Goal: Contribute content: Contribute content

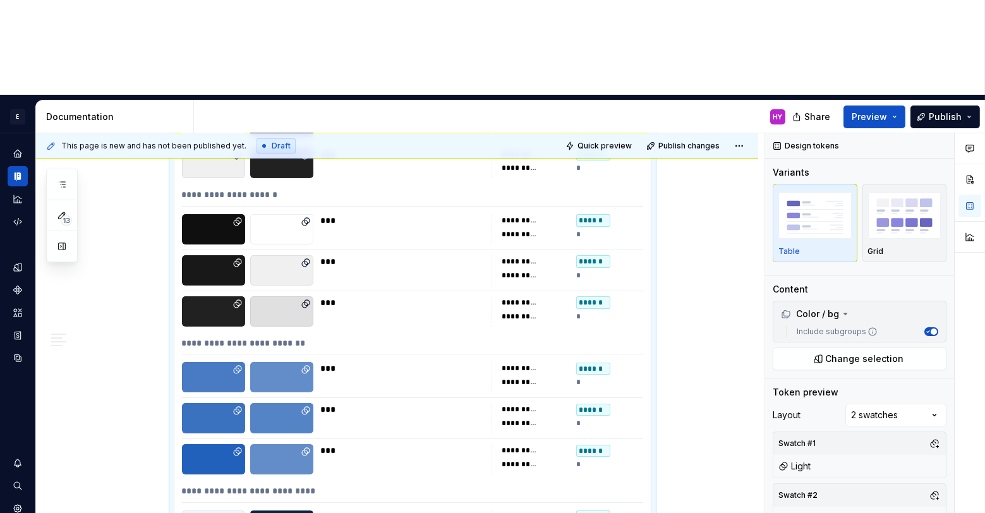
scroll to position [800, 0]
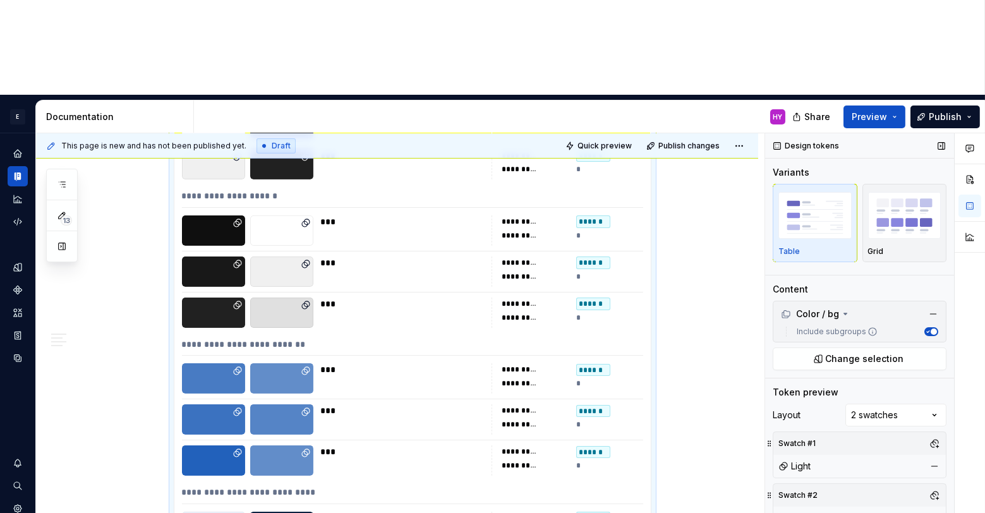
click at [934, 328] on span "button" at bounding box center [933, 331] width 6 height 6
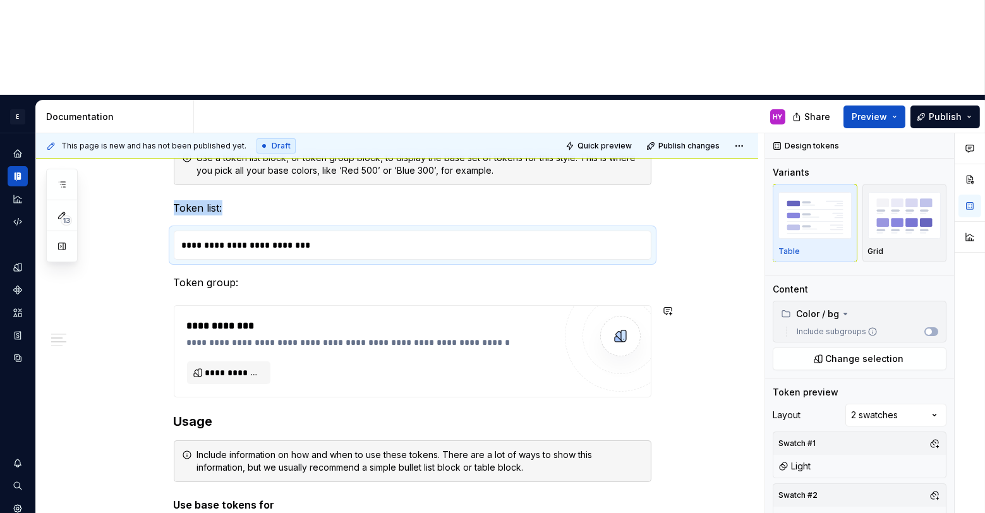
scroll to position [0, 0]
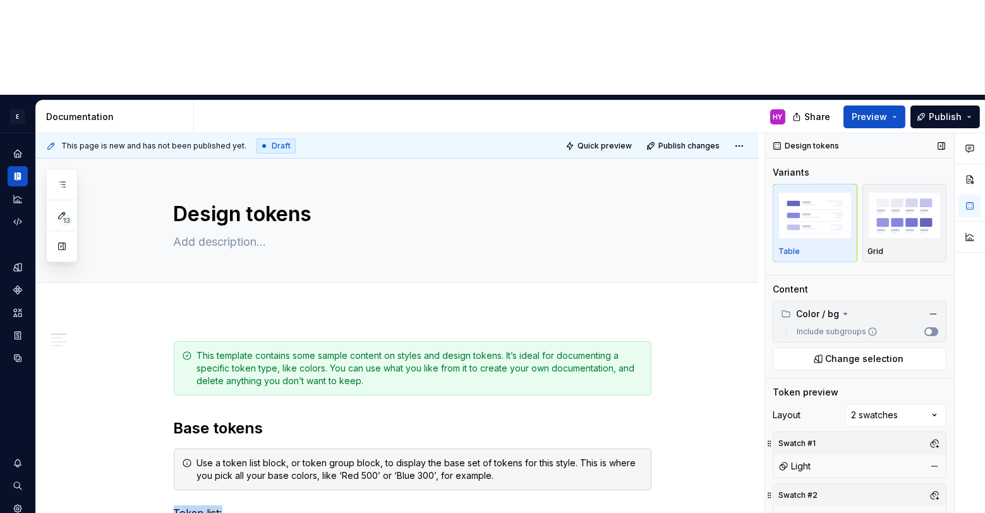
click at [930, 328] on span "button" at bounding box center [928, 331] width 6 height 6
click at [930, 328] on icon "button" at bounding box center [927, 331] width 6 height 6
click at [930, 328] on span "button" at bounding box center [928, 331] width 6 height 6
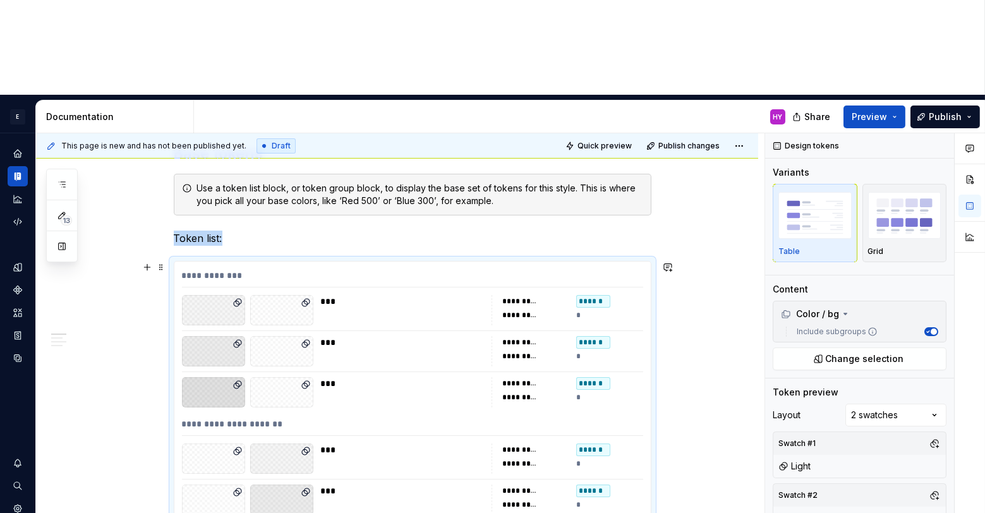
scroll to position [275, 0]
click at [822, 347] on button "Change selection" at bounding box center [860, 358] width 174 height 23
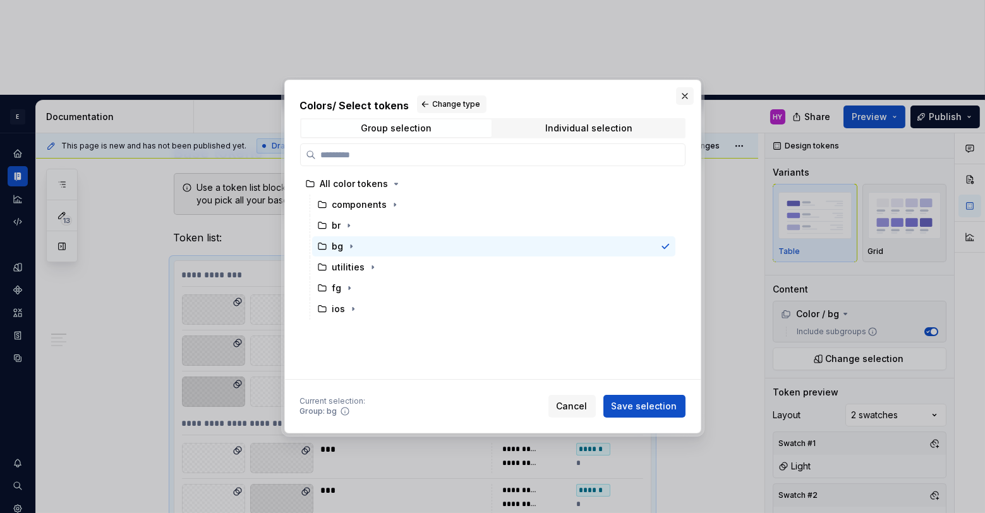
click at [685, 90] on button "button" at bounding box center [685, 96] width 18 height 18
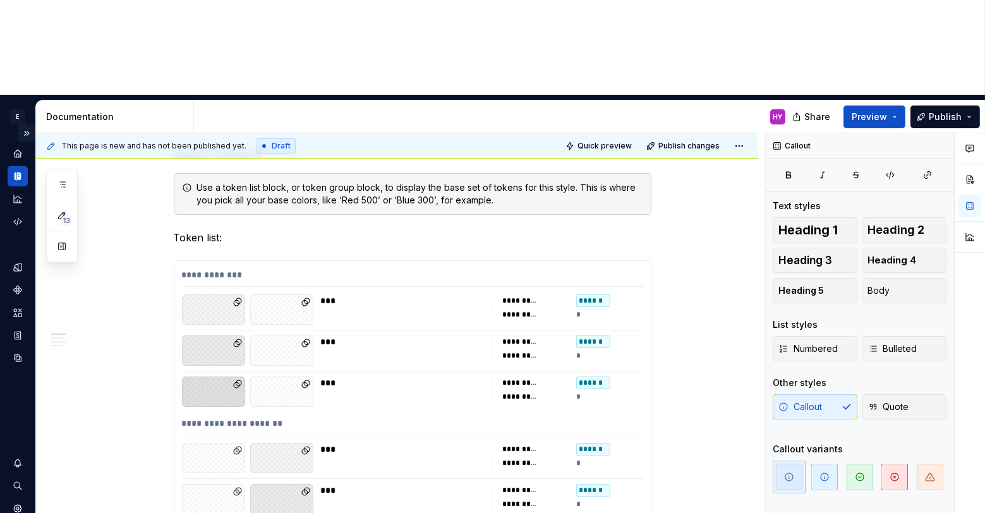
click at [28, 124] on button "Expand sidebar" at bounding box center [27, 133] width 18 height 18
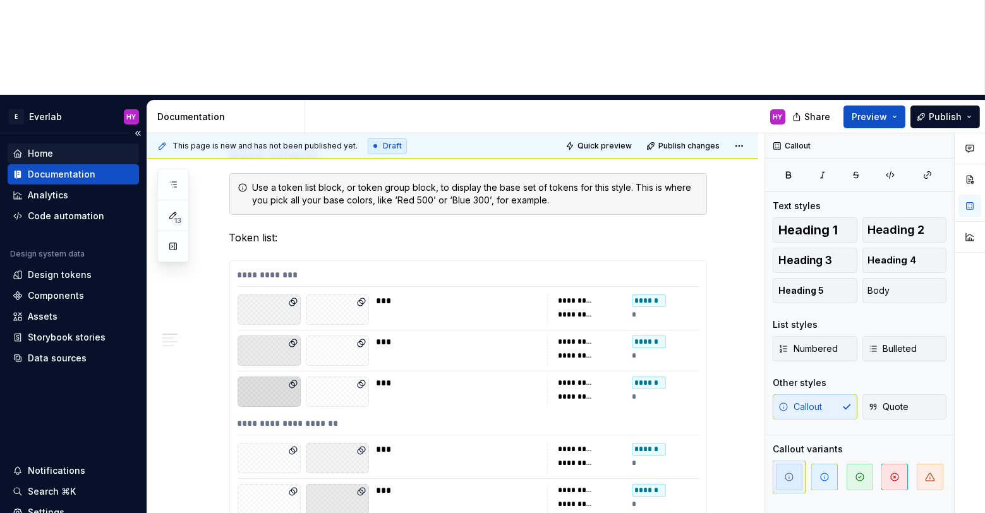
click at [66, 147] on div "Home" at bounding box center [73, 153] width 121 height 13
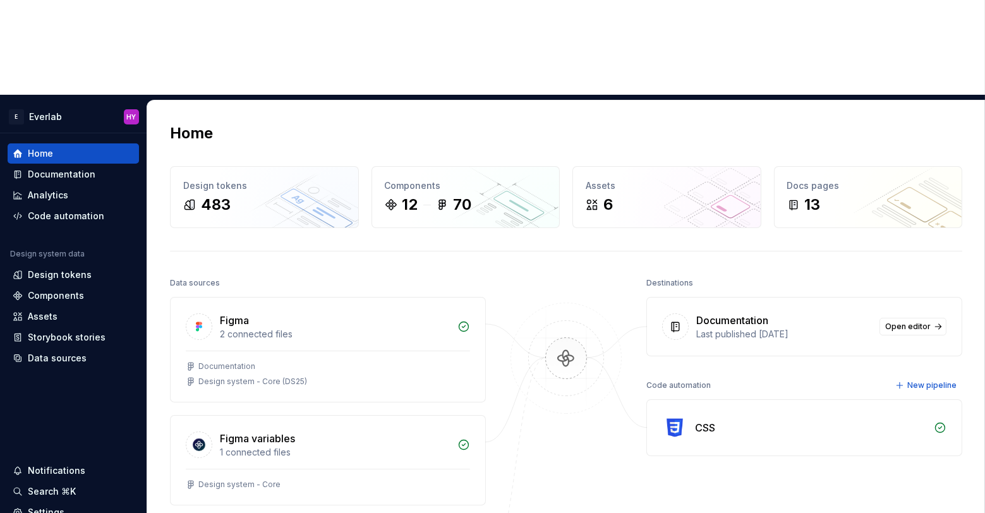
click at [730, 328] on div "Last published [DATE]" at bounding box center [784, 334] width 176 height 13
click at [921, 322] on span "Open editor" at bounding box center [907, 327] width 45 height 10
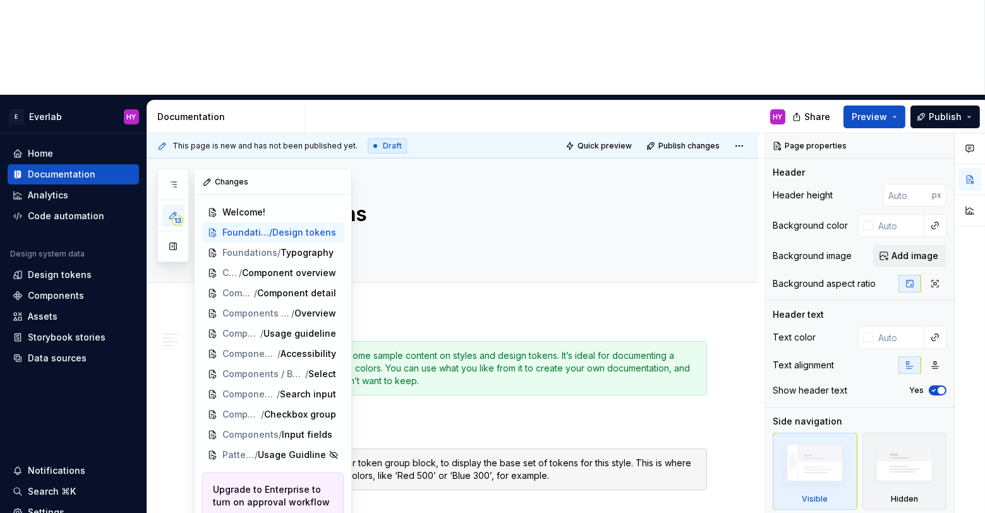
click at [171, 212] on icon "button" at bounding box center [173, 215] width 6 height 6
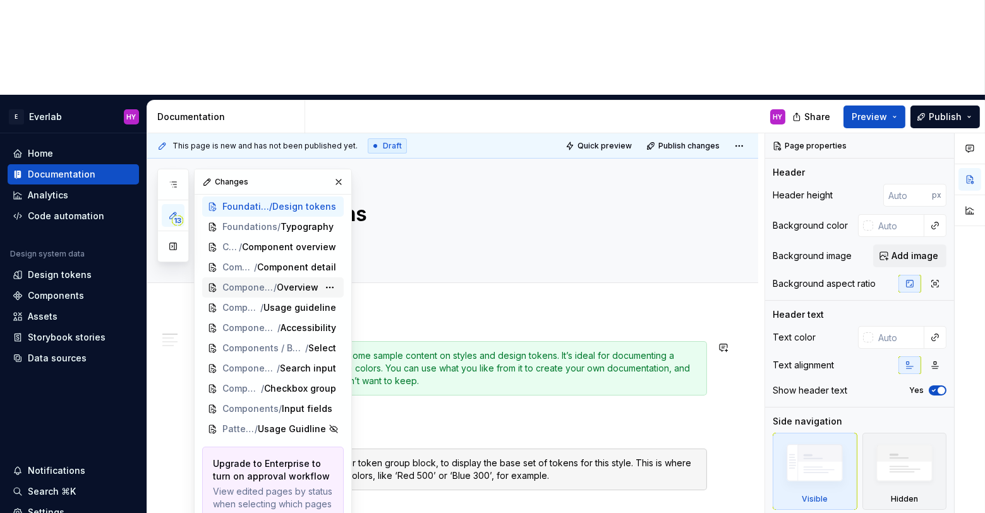
scroll to position [32, 0]
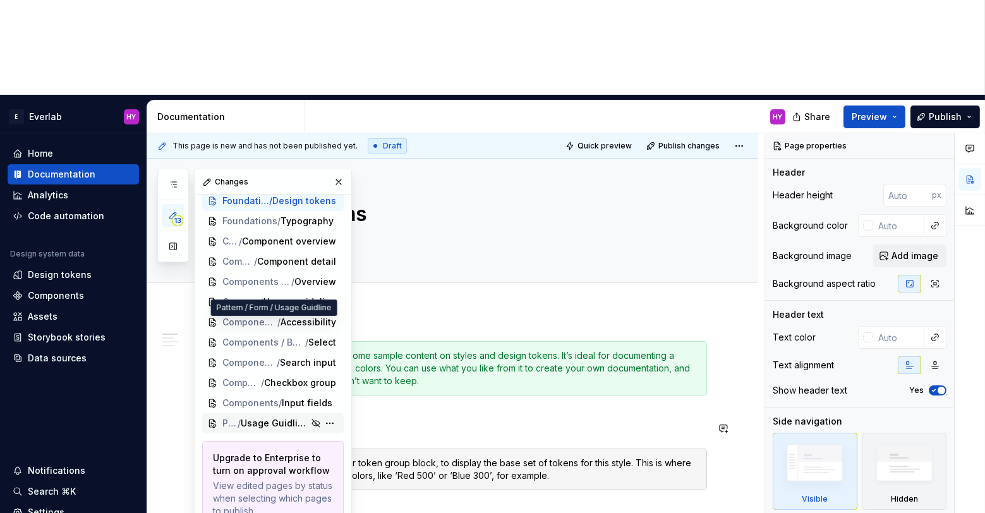
click at [257, 417] on span "Usage Guidline" at bounding box center [275, 423] width 68 height 13
click at [248, 417] on span "Usage Guidline" at bounding box center [275, 423] width 68 height 13
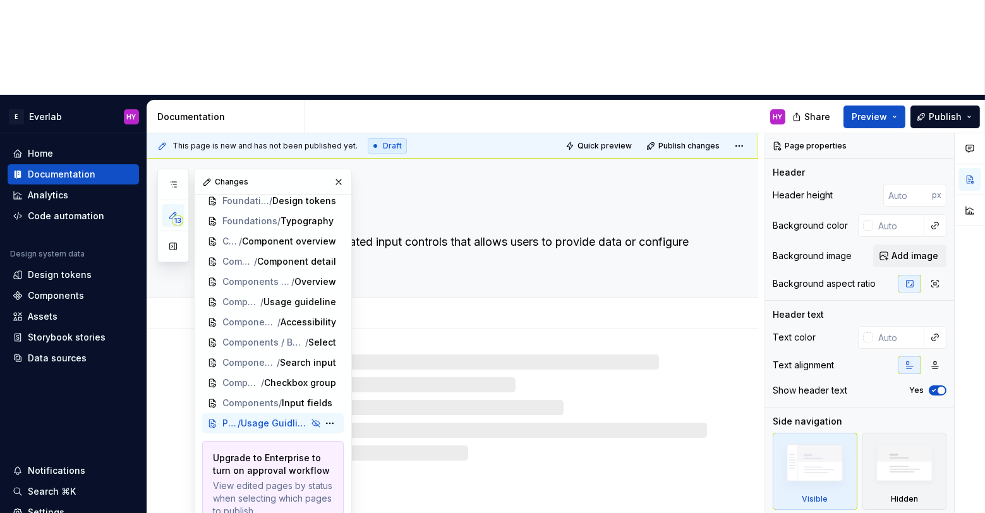
click at [248, 417] on span "Usage Guidline" at bounding box center [275, 423] width 68 height 13
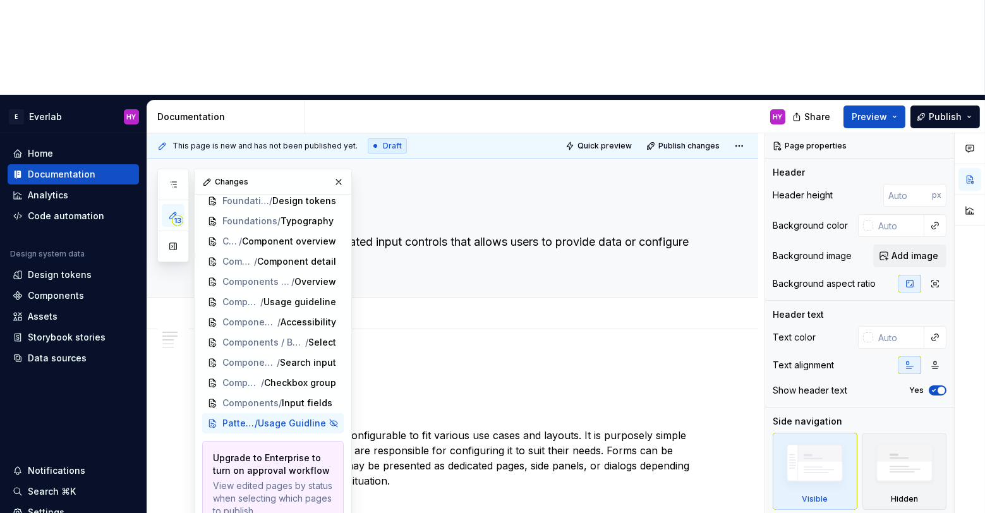
click at [338, 173] on button "button" at bounding box center [339, 182] width 18 height 18
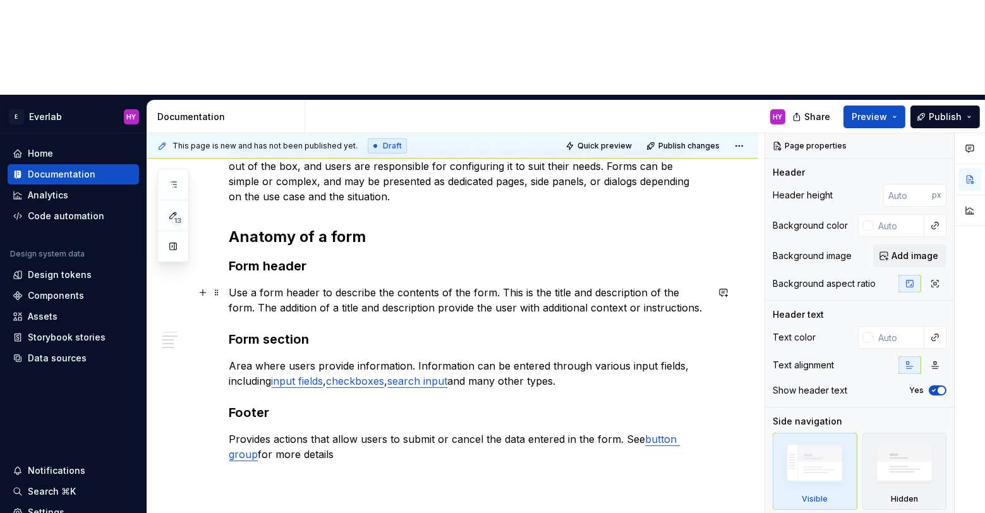
scroll to position [281, 0]
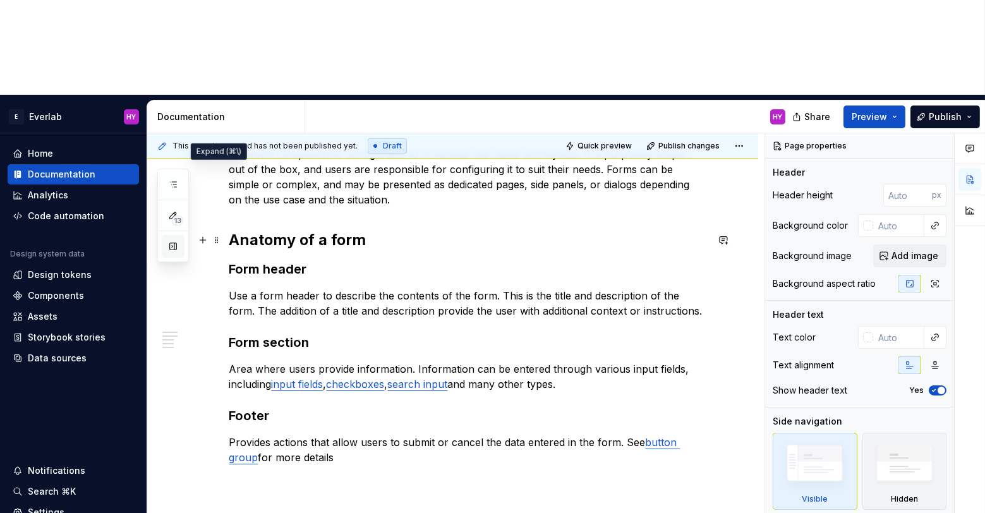
click at [172, 235] on button "button" at bounding box center [173, 246] width 23 height 23
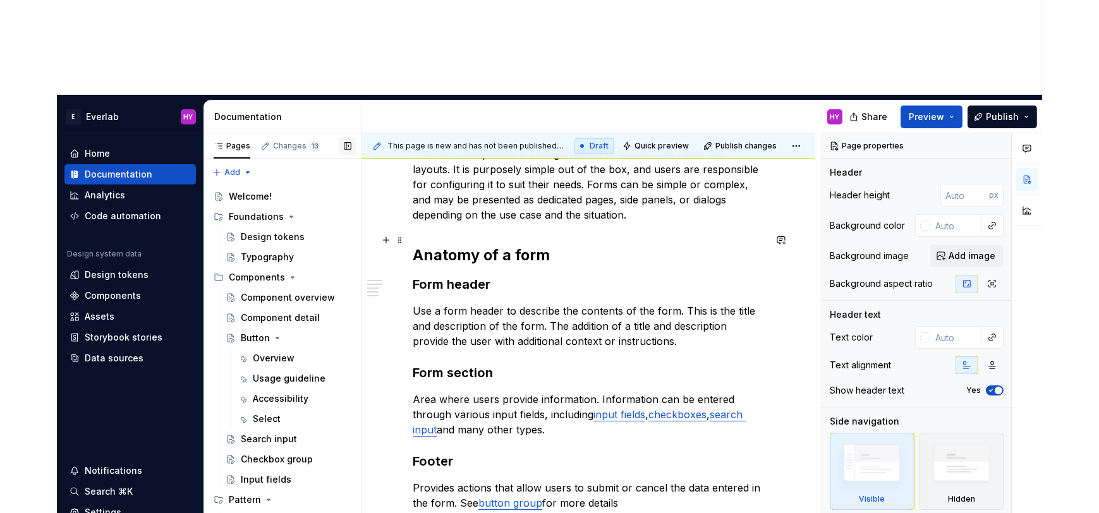
scroll to position [0, 0]
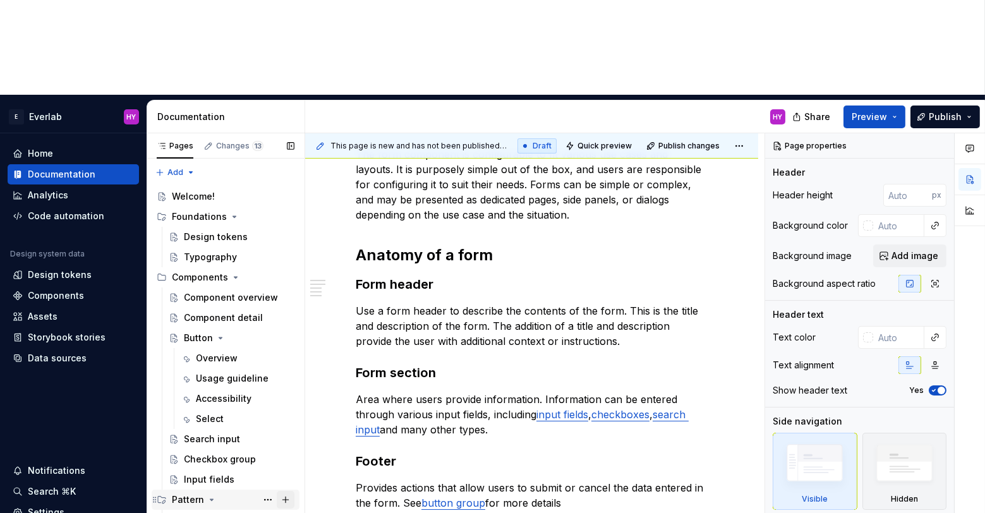
click at [284, 491] on button "Page tree" at bounding box center [286, 500] width 18 height 18
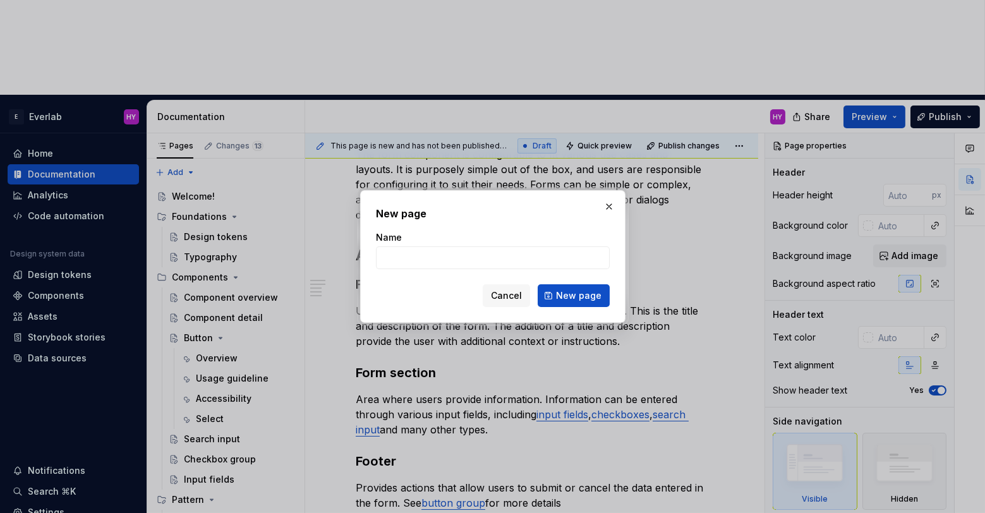
type textarea "*"
click at [613, 210] on button "button" at bounding box center [609, 207] width 18 height 18
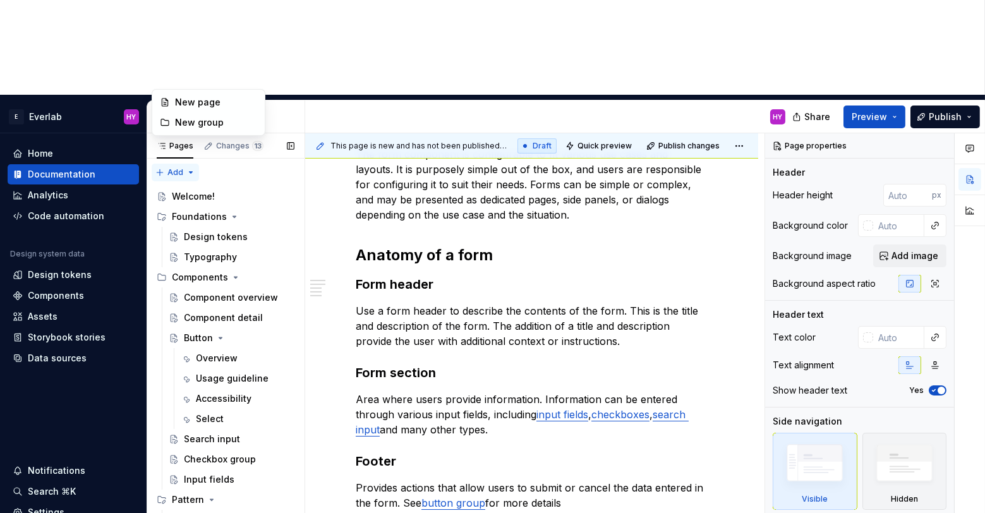
click at [172, 133] on div "Pages Changes 13 Add Accessibility guide for tree Page tree. Navigate the tree …" at bounding box center [226, 370] width 158 height 475
click at [191, 119] on div "New group" at bounding box center [216, 122] width 82 height 13
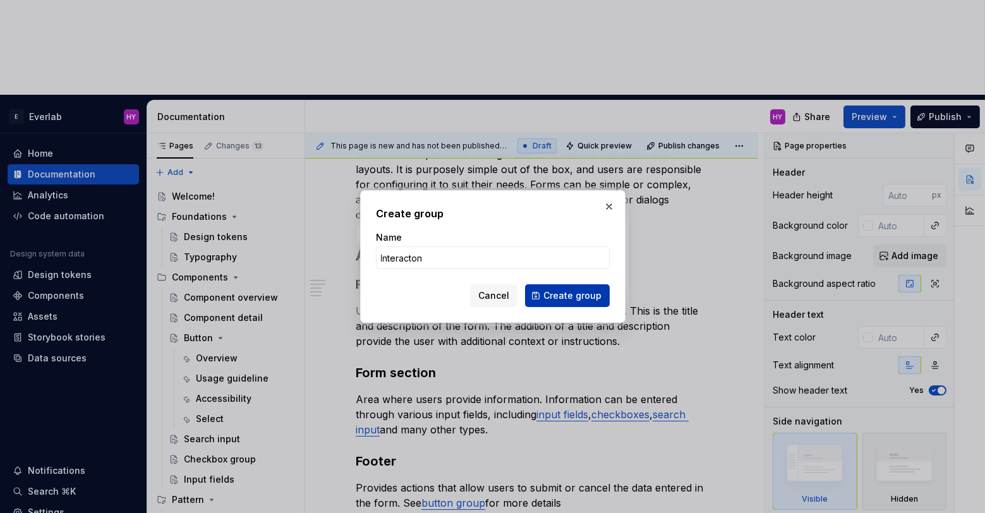
type input "Interacton"
click at [573, 299] on span "Create group" at bounding box center [572, 295] width 58 height 13
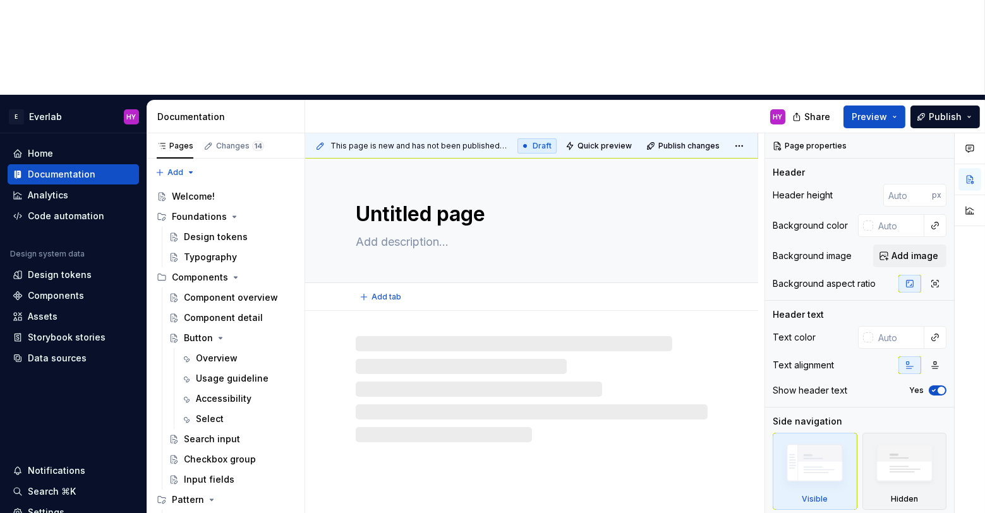
click at [423, 199] on textarea "Untitled page" at bounding box center [529, 214] width 352 height 30
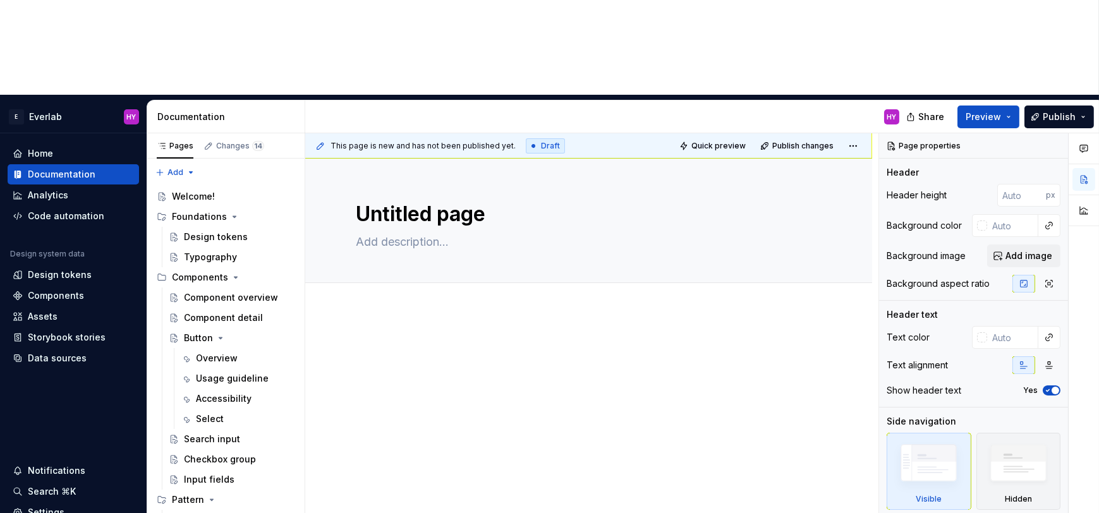
click at [466, 326] on div at bounding box center [588, 435] width 567 height 248
click at [426, 199] on textarea "Untitled page" at bounding box center [586, 214] width 466 height 30
click at [440, 199] on textarea "Untitled page" at bounding box center [586, 214] width 466 height 30
drag, startPoint x: 507, startPoint y: 123, endPoint x: 359, endPoint y: 113, distance: 147.5
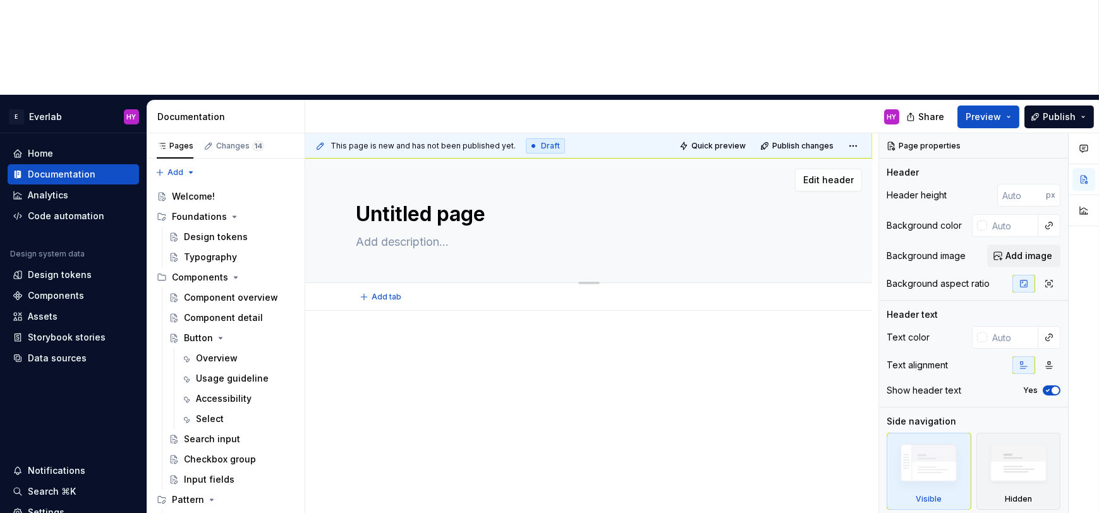
click at [359, 199] on textarea "Untitled page" at bounding box center [586, 214] width 466 height 30
type textarea "*"
type textarea "O"
type textarea "*"
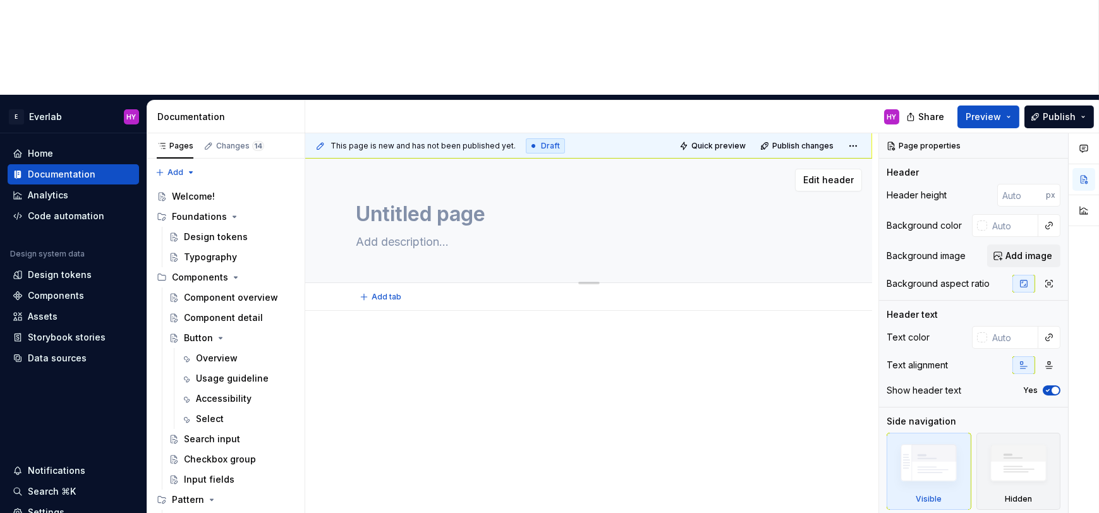
type textarea "Untitled page"
click at [461, 199] on textarea "Untitled page" at bounding box center [586, 214] width 466 height 30
type textarea "*"
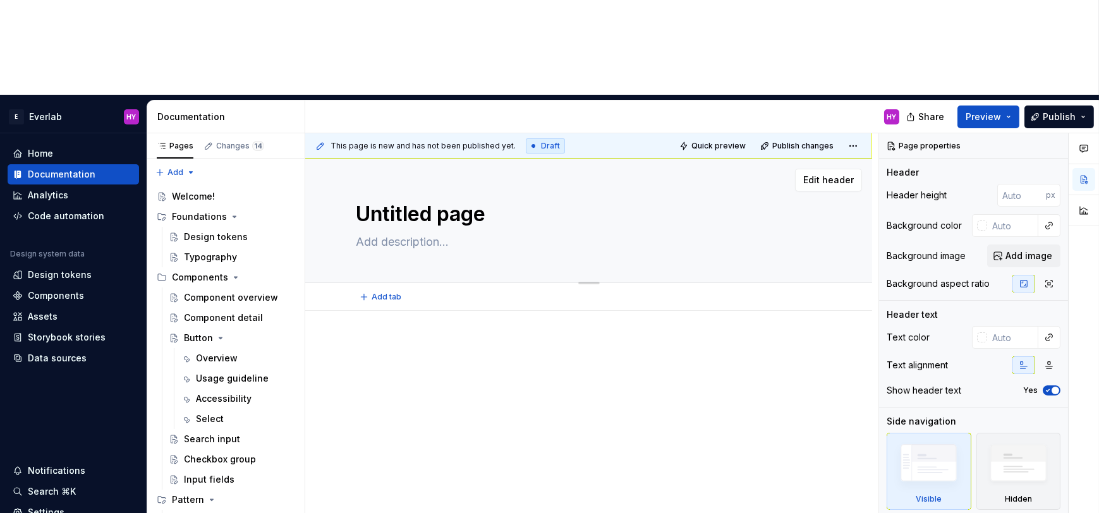
type textarea "S"
type textarea "*"
type textarea "St"
type textarea "*"
type textarea "Sta"
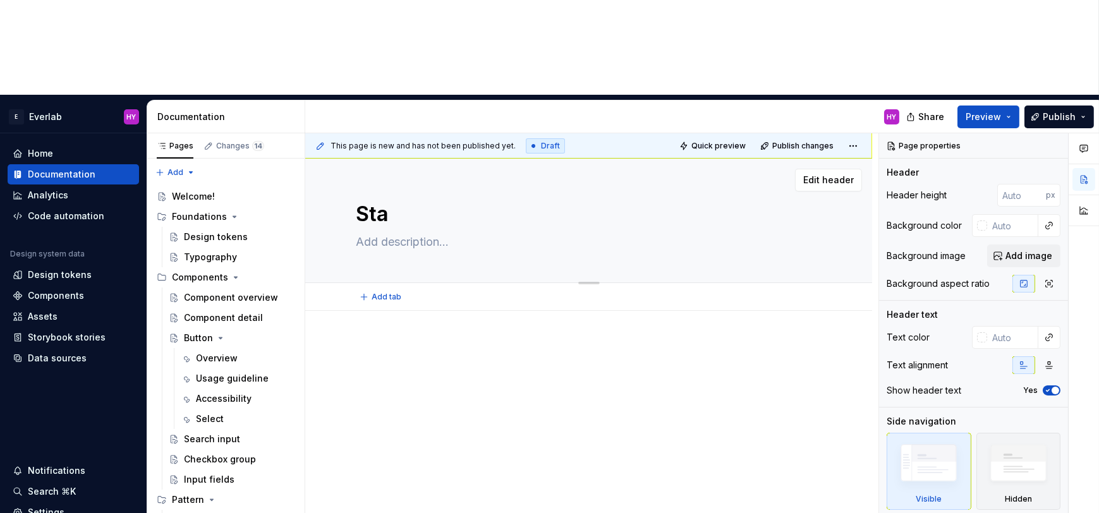
type textarea "*"
type textarea "Stat"
type textarea "*"
type textarea "State"
type textarea "*"
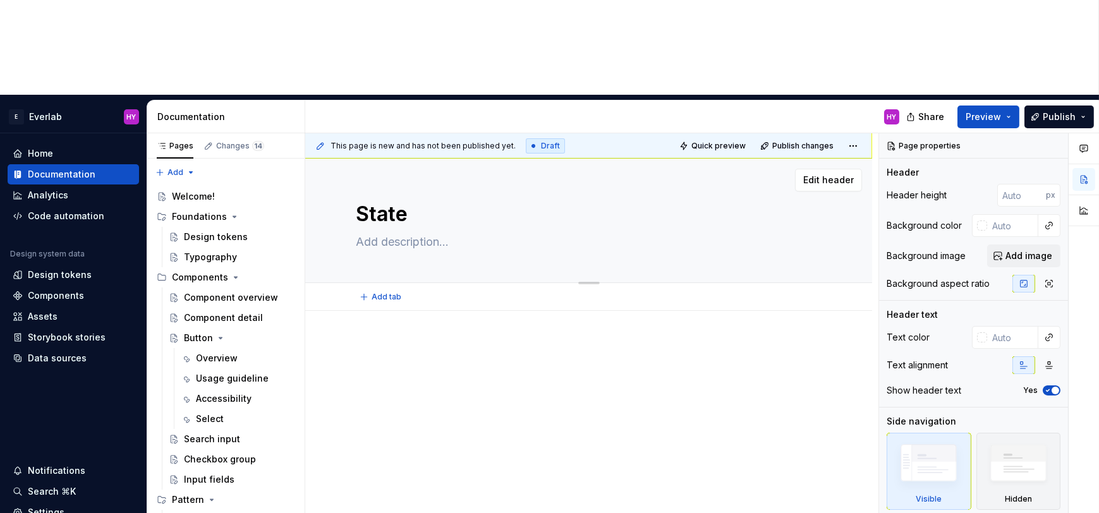
type textarea "State"
type textarea "*"
type textarea "State l"
type textarea "*"
type textarea "State [US_STATE]"
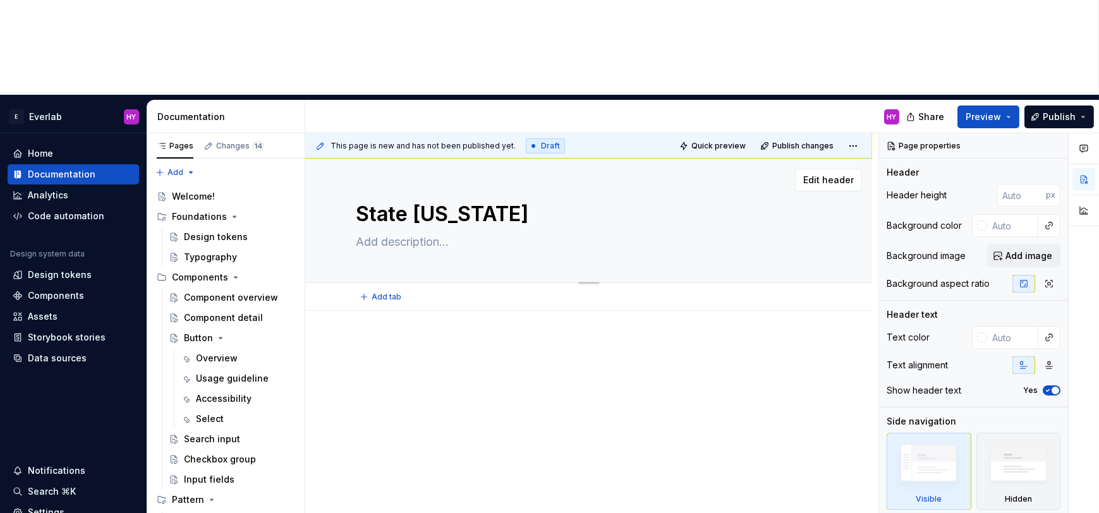
type textarea "*"
type textarea "State lay"
type textarea "*"
type textarea "State laye"
type textarea "*"
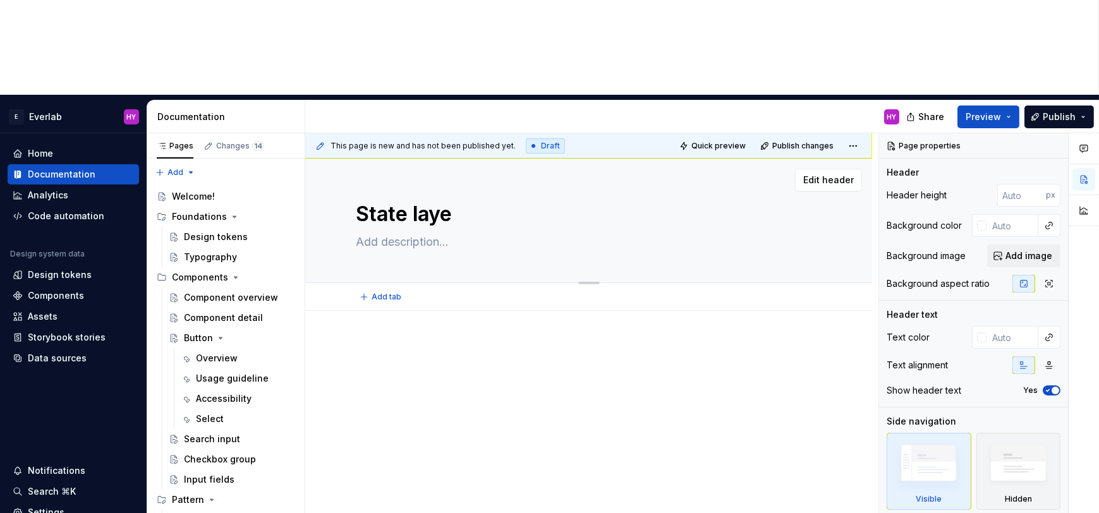
type textarea "State layer"
type textarea "*"
type textarea "State layer"
click at [419, 341] on div at bounding box center [589, 365] width 466 height 48
type textarea "*"
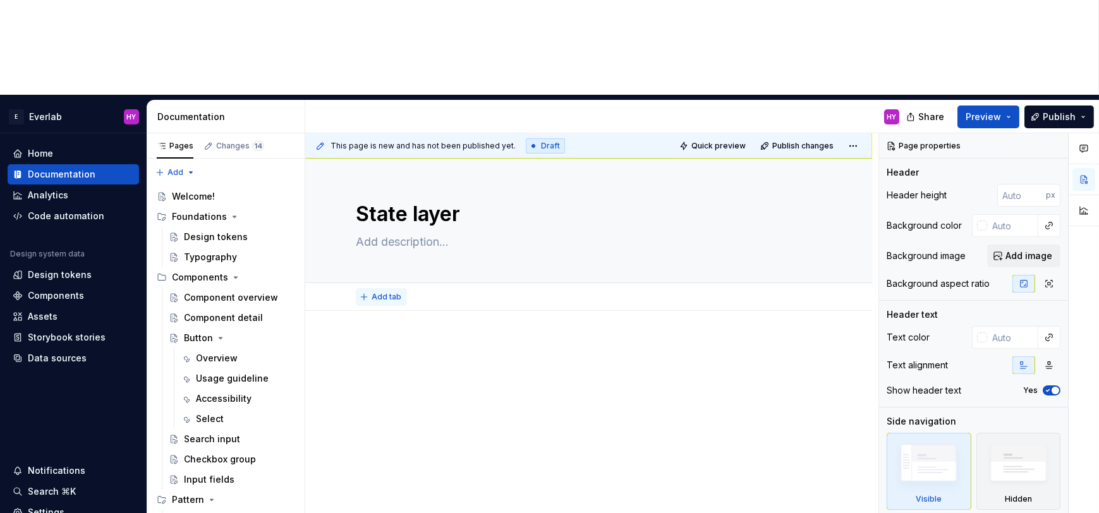
click at [392, 292] on span "Add tab" at bounding box center [386, 297] width 30 height 10
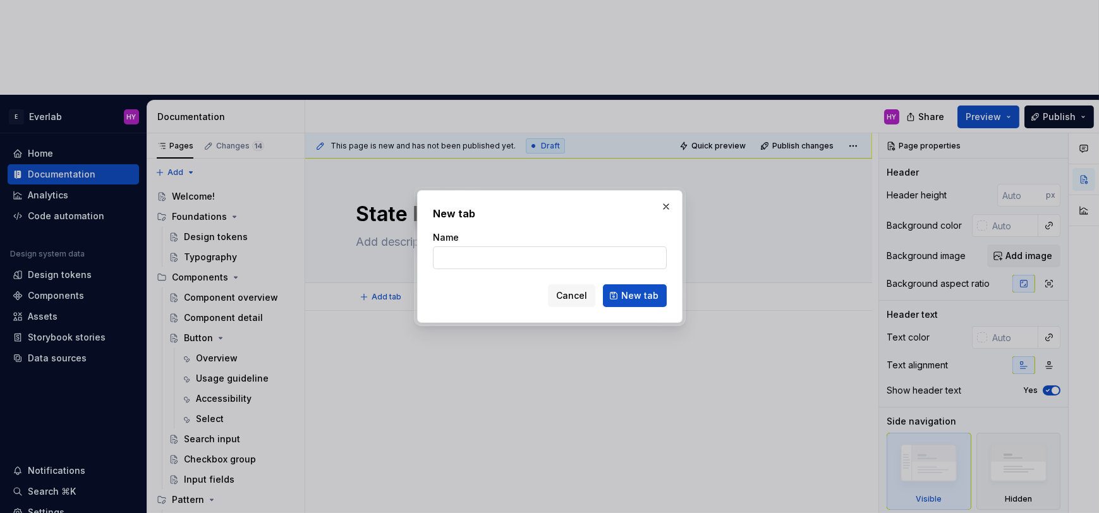
type input "O"
type textarea "*"
type input "Overview"
click at [631, 291] on span "New tab" at bounding box center [639, 295] width 37 height 13
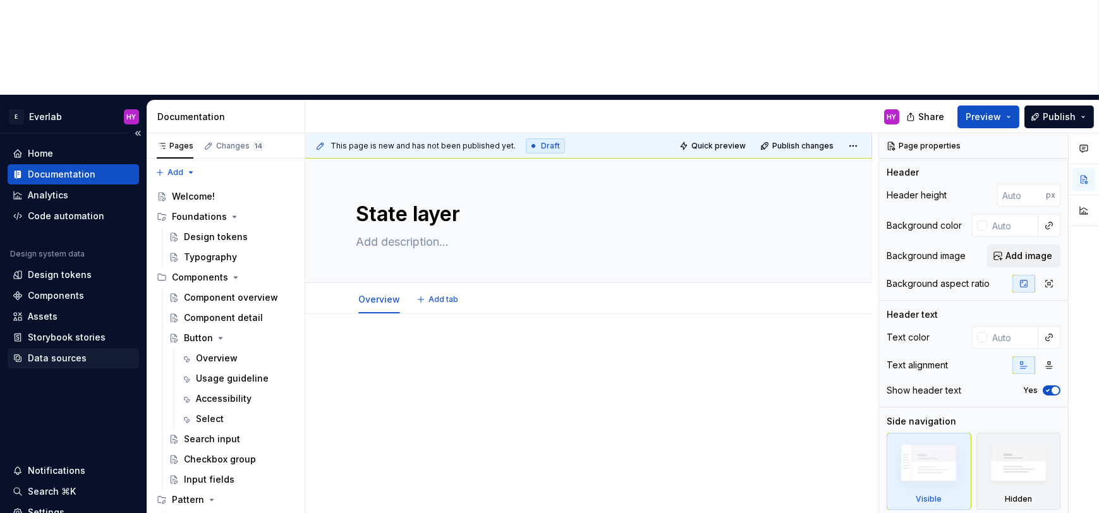
type textarea "*"
click at [419, 344] on p at bounding box center [589, 351] width 466 height 15
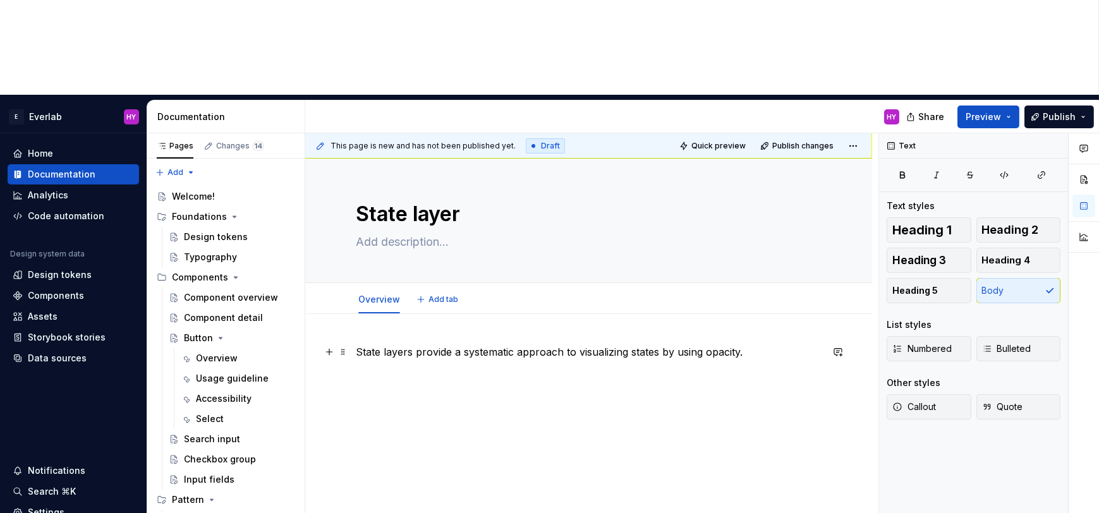
drag, startPoint x: 616, startPoint y: 255, endPoint x: 591, endPoint y: 258, distance: 25.5
click at [616, 344] on p "State layers provide a systematic approach to visualizing states by using opaci…" at bounding box center [589, 351] width 466 height 15
click at [581, 344] on p "State layers provide a systematic approach to visualizing states by using opaci…" at bounding box center [589, 351] width 466 height 15
click at [769, 344] on p "State layers provide a systematic approach to Visualizing states by using opaci…" at bounding box center [589, 351] width 466 height 15
drag, startPoint x: 452, startPoint y: 271, endPoint x: 393, endPoint y: 272, distance: 58.8
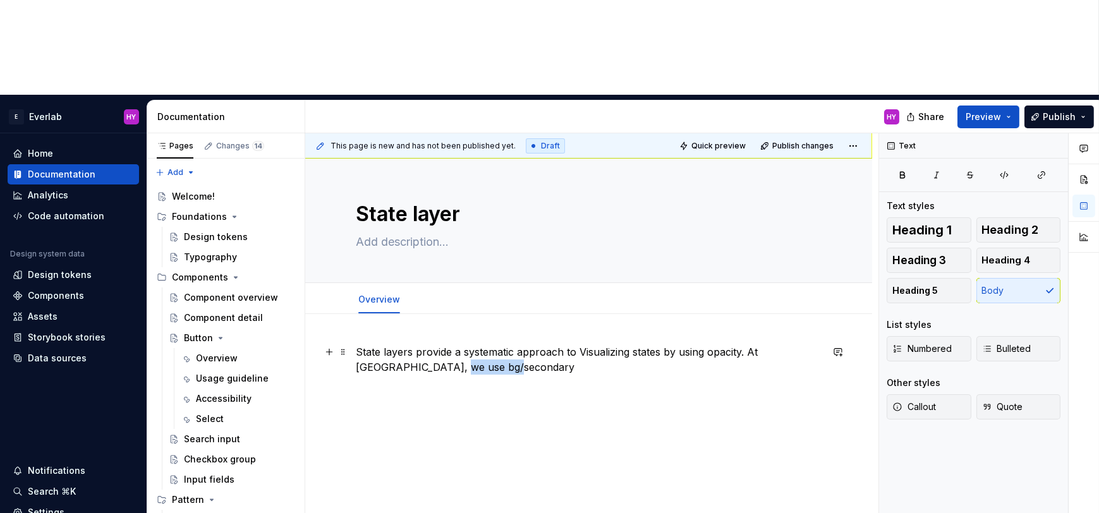
click at [393, 344] on p "State layers provide a systematic approach to Visualizing states by using opaci…" at bounding box center [589, 359] width 466 height 30
click at [532, 344] on div "State layers provide a systematic approach to Visualizing states by using opaci…" at bounding box center [589, 368] width 466 height 48
click at [509, 344] on p "State layers provide a systematic approach to Visualizing states by using opaci…" at bounding box center [589, 359] width 466 height 30
click at [550, 344] on div "State layers provide a systematic approach to Visualizing states by using opaci…" at bounding box center [589, 375] width 466 height 63
click at [745, 344] on p "State layers provide a systematic approach to Visualizing states by using opaci…" at bounding box center [589, 359] width 466 height 30
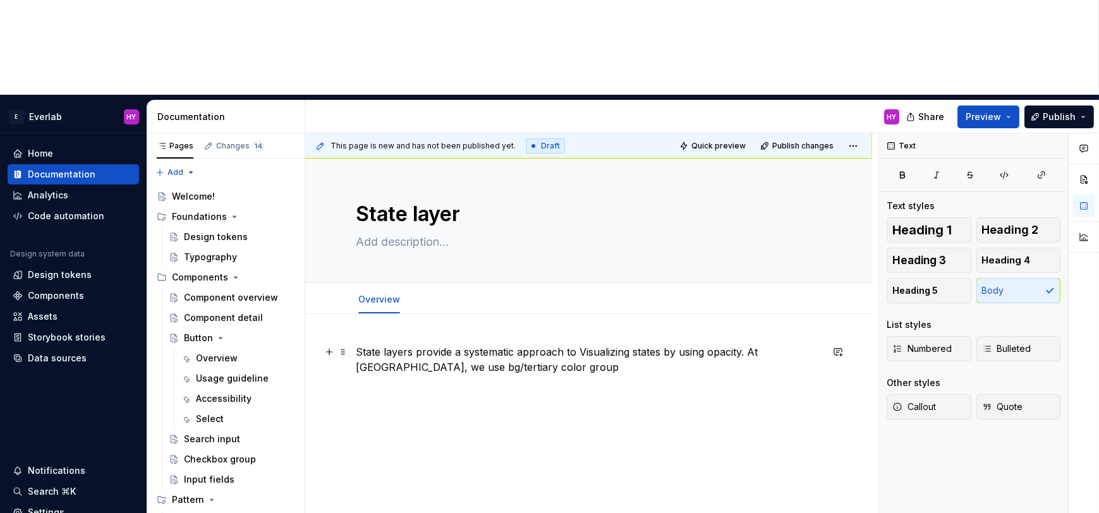
click at [577, 344] on p "State layers provide a systematic approach to Visualizing states by using opaci…" at bounding box center [589, 359] width 466 height 30
click at [579, 344] on p "State layers provide a systematic approach to Visualising states by using opaci…" at bounding box center [589, 359] width 466 height 30
click at [581, 344] on p "State layers provide a systematic approach to Visualising states by using opaci…" at bounding box center [589, 359] width 466 height 30
click at [744, 344] on p "State layers provide a systematic approach to visualising states by using opaci…" at bounding box center [589, 359] width 466 height 30
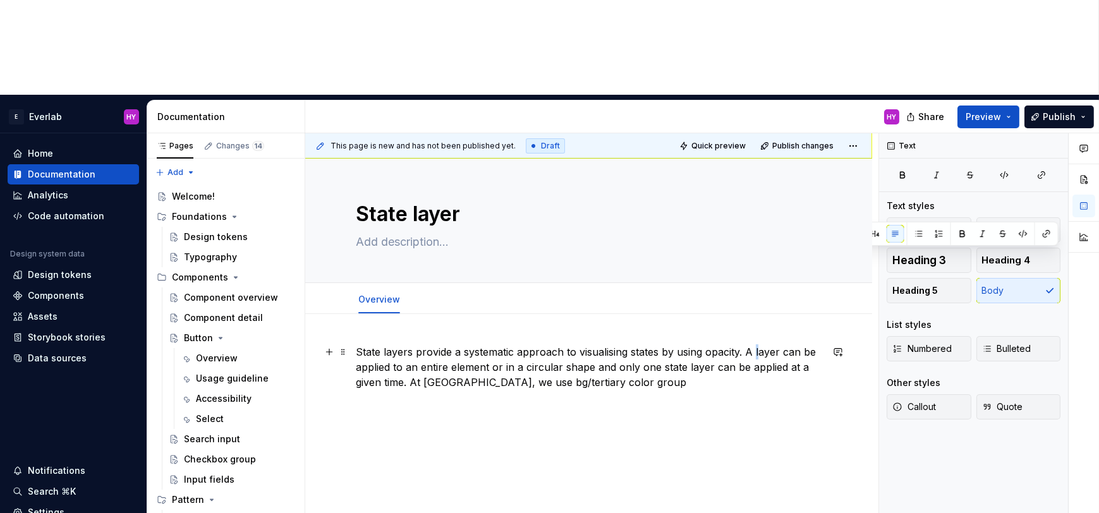
click at [754, 344] on p "State layers provide a systematic approach to visualising states by using opaci…" at bounding box center [589, 366] width 466 height 45
click at [490, 344] on p "State layers provide a systematic approach to visualising states by using opaci…" at bounding box center [589, 366] width 466 height 45
click at [507, 344] on p "State layers provide a systematic approach to visualising states by using opaci…" at bounding box center [589, 366] width 466 height 45
drag, startPoint x: 491, startPoint y: 269, endPoint x: 550, endPoint y: 271, distance: 58.1
click at [550, 344] on p "State layers provide a systematic approach to visualising states by using opaci…" at bounding box center [589, 366] width 466 height 45
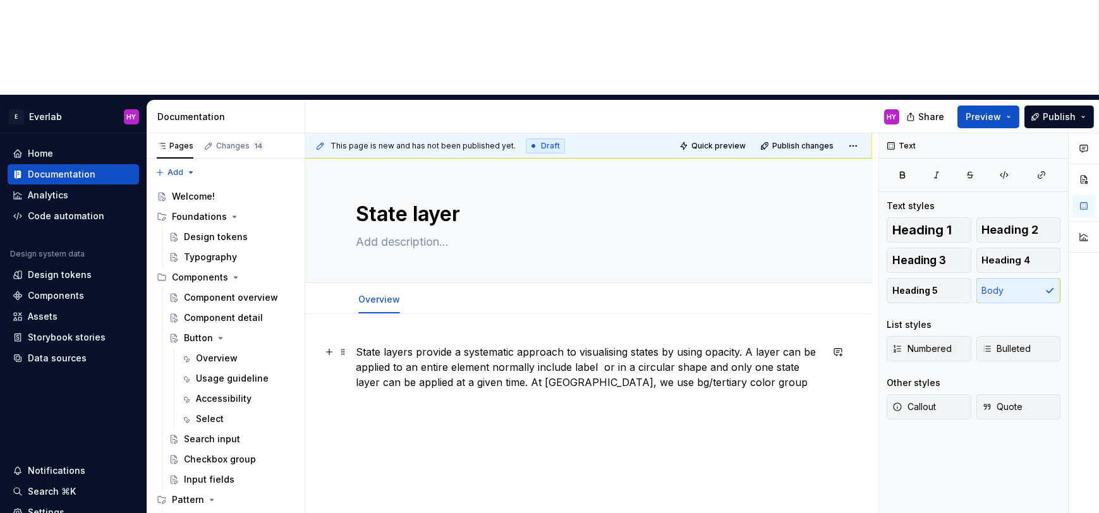
click at [535, 344] on p "State layers provide a systematic approach to visualising states by using opaci…" at bounding box center [589, 366] width 466 height 45
click at [573, 344] on p "State layers provide a systematic approach to visualising states by using opaci…" at bounding box center [589, 366] width 466 height 45
drag, startPoint x: 710, startPoint y: 272, endPoint x: 723, endPoint y: 272, distance: 13.3
click at [710, 344] on p "State layers provide a systematic approach to visualising states by using opaci…" at bounding box center [589, 374] width 466 height 61
click at [723, 344] on p "State layers provide a systematic approach to visualising states by using opaci…" at bounding box center [589, 374] width 466 height 61
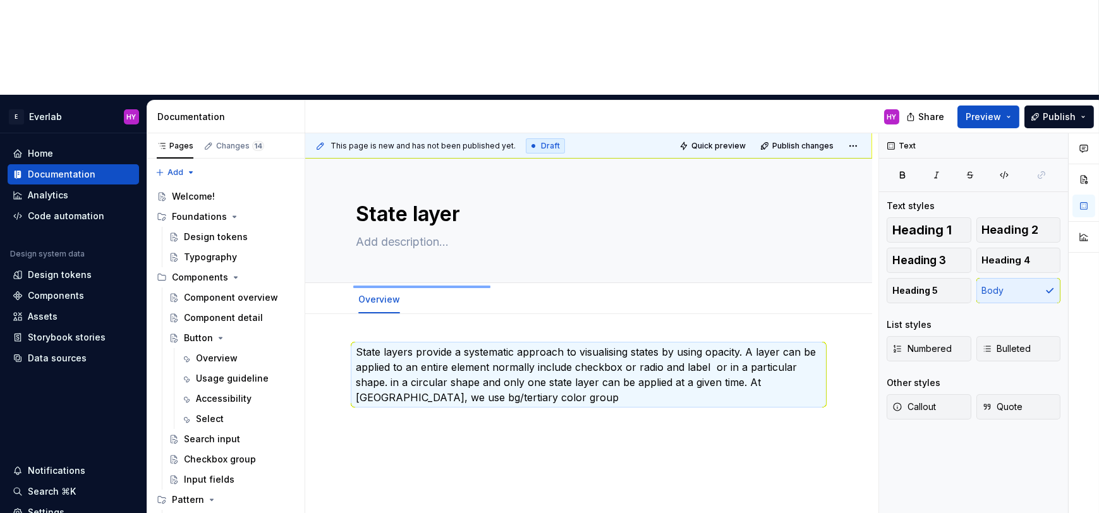
drag, startPoint x: 353, startPoint y: 286, endPoint x: 491, endPoint y: 286, distance: 138.3
click at [491, 286] on div "This page is new and has not been published yet. Draft Quick preview Publish ch…" at bounding box center [591, 370] width 573 height 475
click at [491, 344] on p "State layers provide a systematic approach to visualising states by using opaci…" at bounding box center [589, 374] width 466 height 61
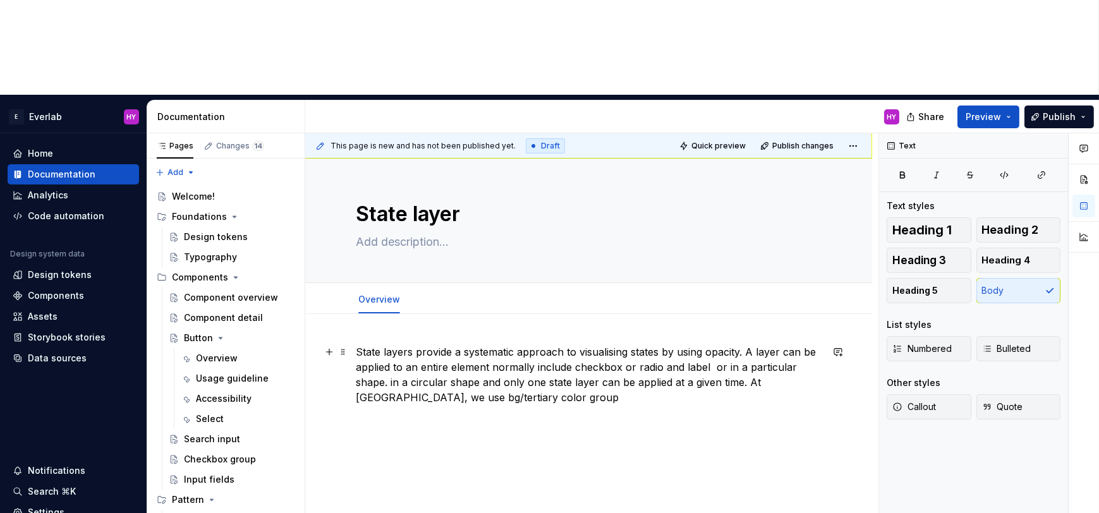
click at [493, 344] on p "State layers provide a systematic approach to visualising states by using opaci…" at bounding box center [589, 374] width 466 height 61
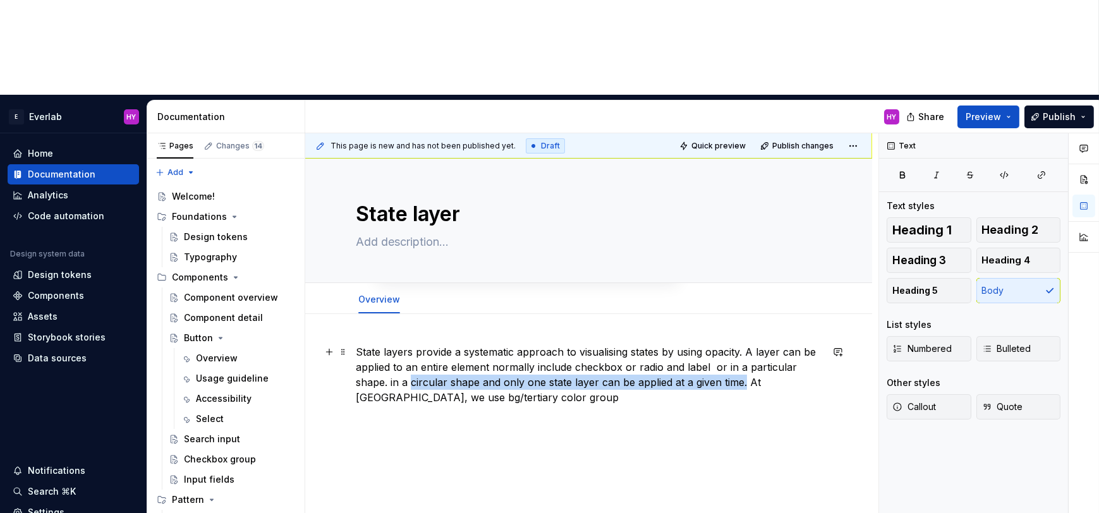
drag, startPoint x: 708, startPoint y: 286, endPoint x: 374, endPoint y: 284, distance: 334.2
click at [374, 344] on p "State layers provide a systematic approach to visualising states by using opaci…" at bounding box center [589, 374] width 466 height 61
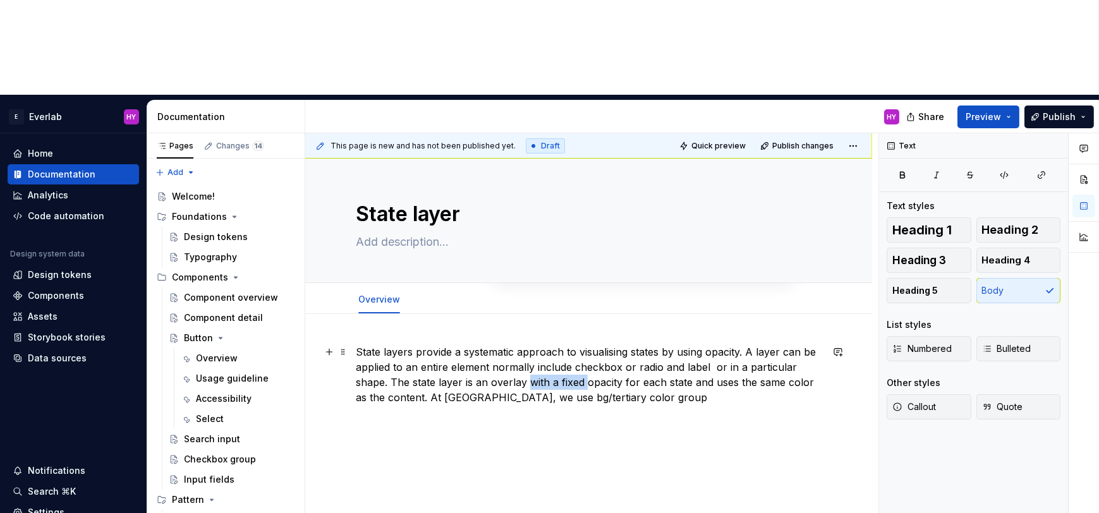
drag, startPoint x: 493, startPoint y: 286, endPoint x: 550, endPoint y: 287, distance: 56.2
click at [550, 344] on p "State layers provide a systematic approach to visualising states by using opaci…" at bounding box center [589, 374] width 466 height 61
click at [656, 344] on p "State layers provide a systematic approach to visualising states by using opaci…" at bounding box center [589, 374] width 466 height 61
drag, startPoint x: 658, startPoint y: 287, endPoint x: 392, endPoint y: 303, distance: 265.8
click at [392, 344] on p "State layers provide a systematic approach to visualising states by using opaci…" at bounding box center [589, 374] width 466 height 61
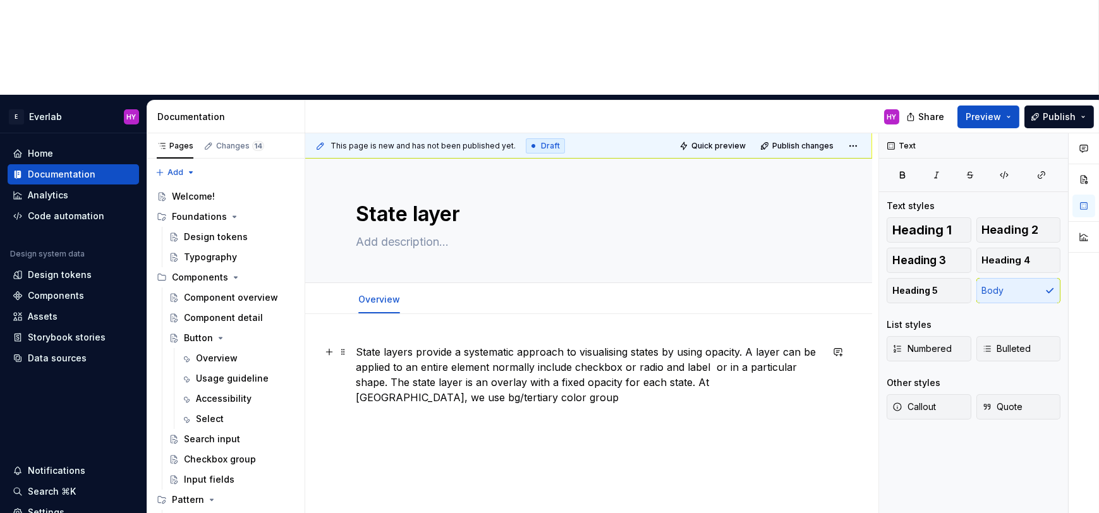
click at [430, 344] on p "State layers provide a systematic approach to visualising states by using opaci…" at bounding box center [589, 374] width 466 height 61
click at [539, 344] on p "State layers provide a systematic approach to visualising states by using opaci…" at bounding box center [589, 374] width 466 height 61
click at [557, 393] on div "State layers provide a systematic approach to visualising states by using opaci…" at bounding box center [588, 444] width 567 height 260
click at [485, 399] on div "State layers provide a systematic approach to visualising states by using opaci…" at bounding box center [588, 455] width 567 height 283
type textarea "*"
